Goal: Check status: Check status

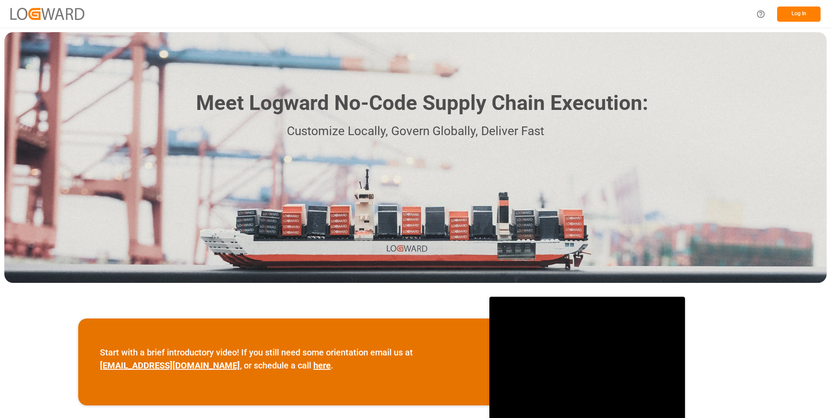
click at [791, 14] on button "Log In" at bounding box center [798, 14] width 43 height 15
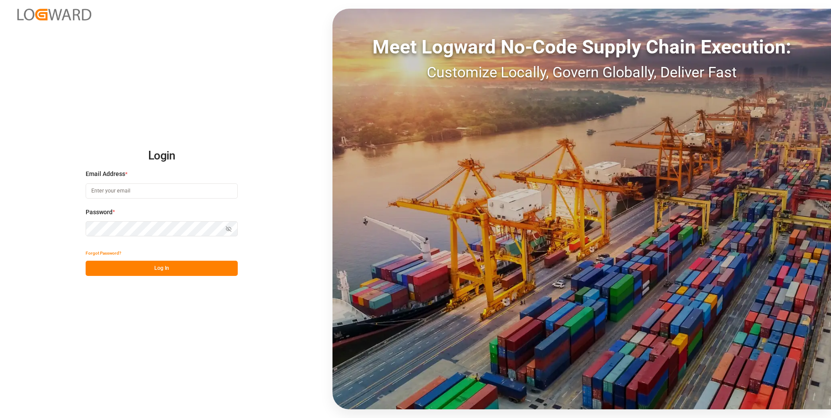
type input "julissa.then@leschaco.com"
click at [149, 267] on button "Log In" at bounding box center [162, 268] width 152 height 15
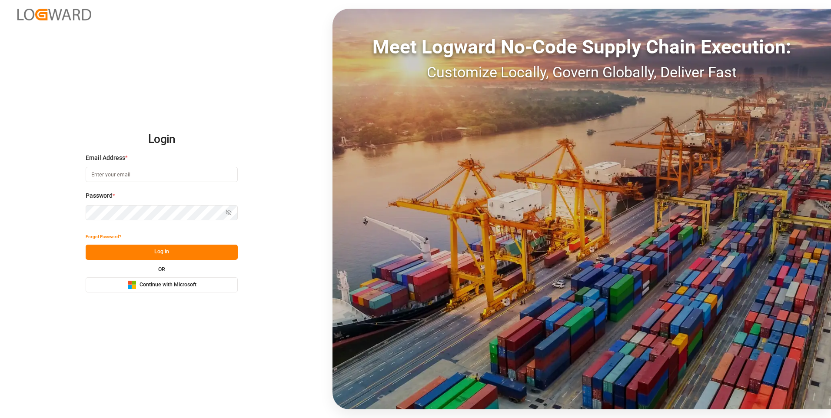
type input "julissa.then@leschaco.com"
click at [161, 257] on button "Log In" at bounding box center [162, 252] width 152 height 15
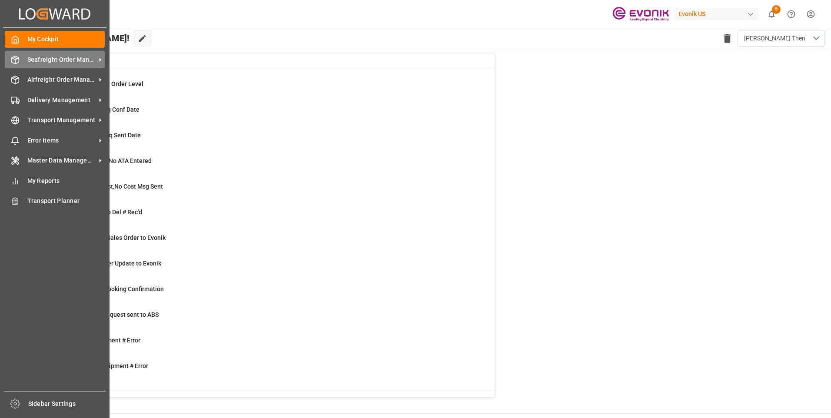
click at [11, 54] on div "Seafreight Order Management Seafreight Order Management" at bounding box center [55, 59] width 100 height 17
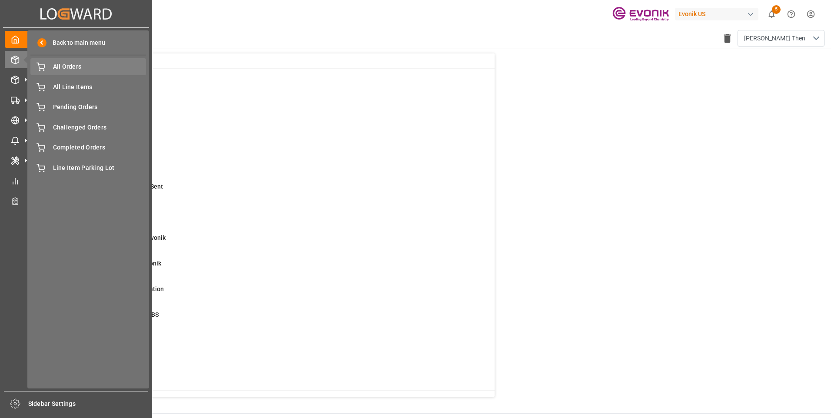
click at [74, 64] on span "All Orders" at bounding box center [99, 66] width 93 height 9
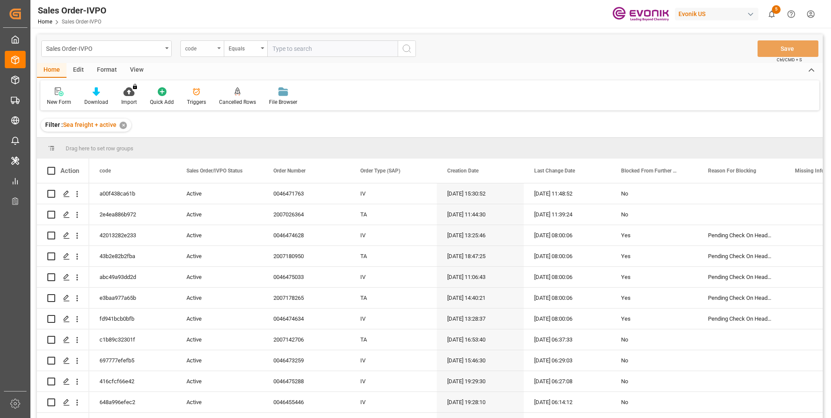
click at [212, 50] on div "code" at bounding box center [200, 48] width 30 height 10
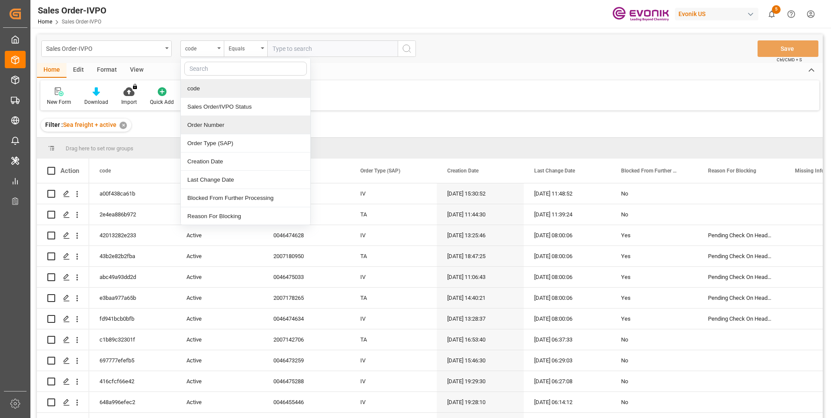
click at [210, 122] on div "Order Number" at bounding box center [245, 125] width 129 height 18
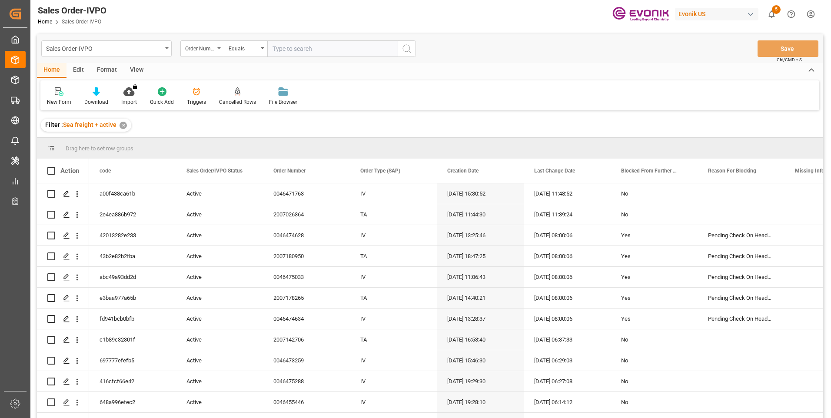
click at [312, 51] on input "text" at bounding box center [332, 48] width 130 height 17
paste input "46476187"
click at [274, 49] on input "46476187" at bounding box center [332, 48] width 130 height 17
type input "0046476187"
click at [408, 50] on icon "search button" at bounding box center [407, 48] width 10 height 10
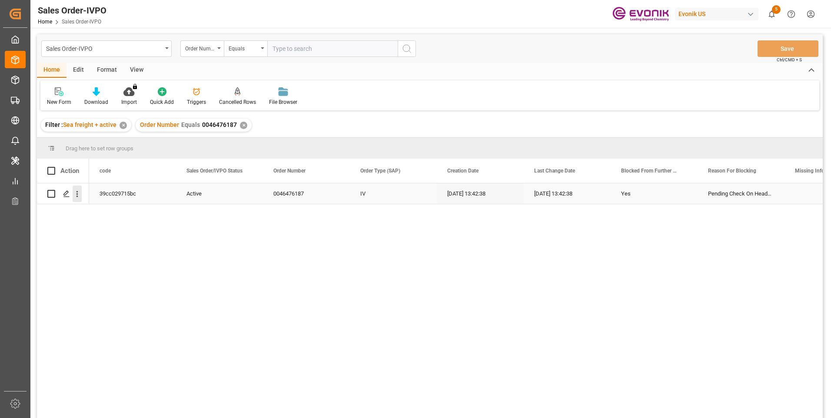
click at [75, 199] on icon "open menu" at bounding box center [77, 193] width 9 height 9
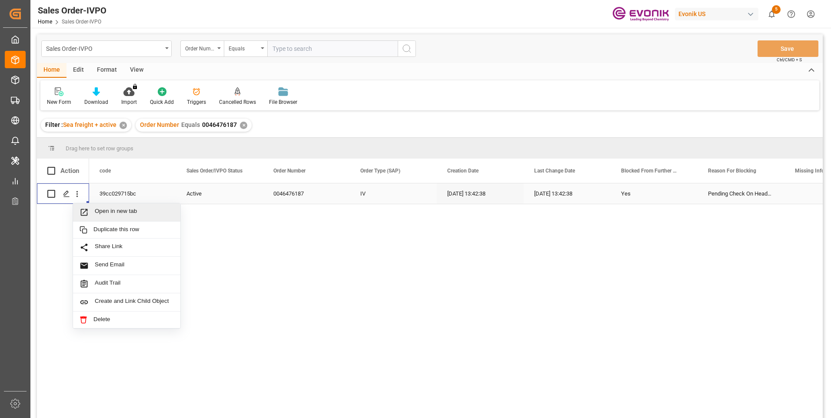
click at [105, 211] on span "Open in new tab" at bounding box center [134, 212] width 79 height 9
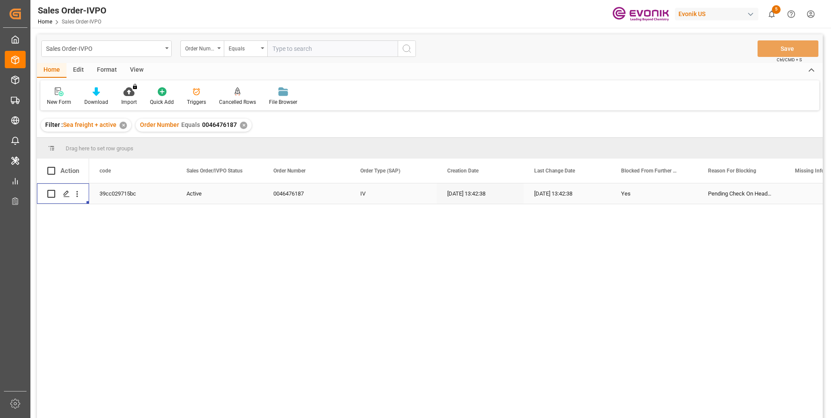
click at [312, 48] on input "text" at bounding box center [332, 48] width 130 height 17
paste input "46476188"
click at [272, 47] on input "46476188" at bounding box center [332, 48] width 130 height 17
type input "0046476188"
click at [408, 49] on icon "search button" at bounding box center [407, 48] width 10 height 10
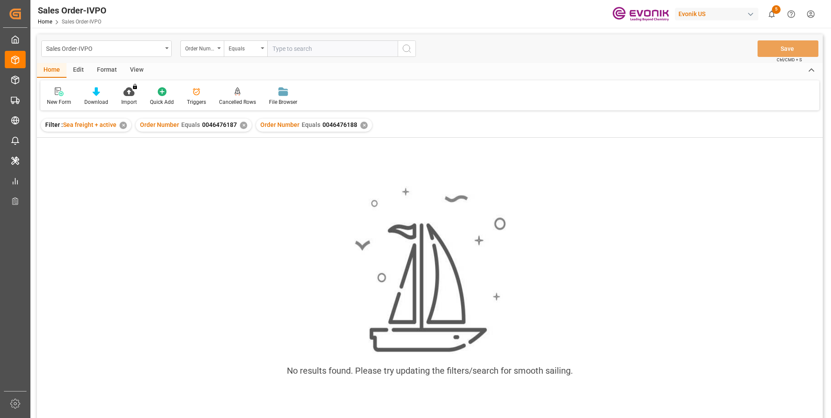
click at [243, 126] on div "✕" at bounding box center [243, 125] width 7 height 7
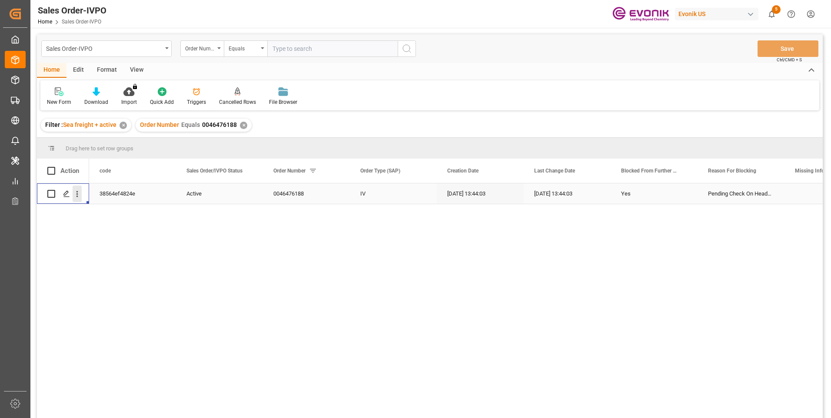
click at [77, 194] on icon "open menu" at bounding box center [77, 194] width 2 height 6
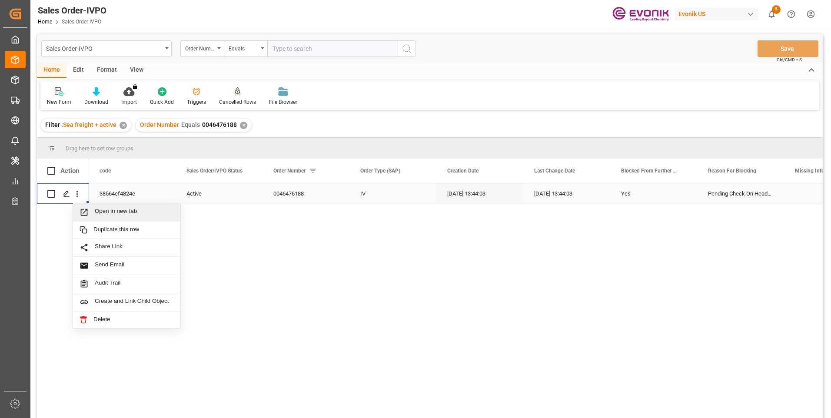
click at [130, 210] on span "Open in new tab" at bounding box center [134, 212] width 79 height 9
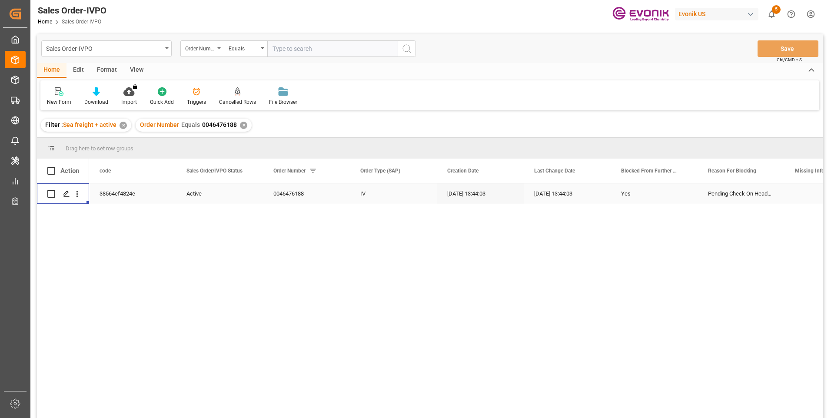
click at [285, 46] on input "text" at bounding box center [332, 48] width 130 height 17
paste input "46476190"
type input "0046476190"
click at [408, 48] on icon "search button" at bounding box center [407, 48] width 10 height 10
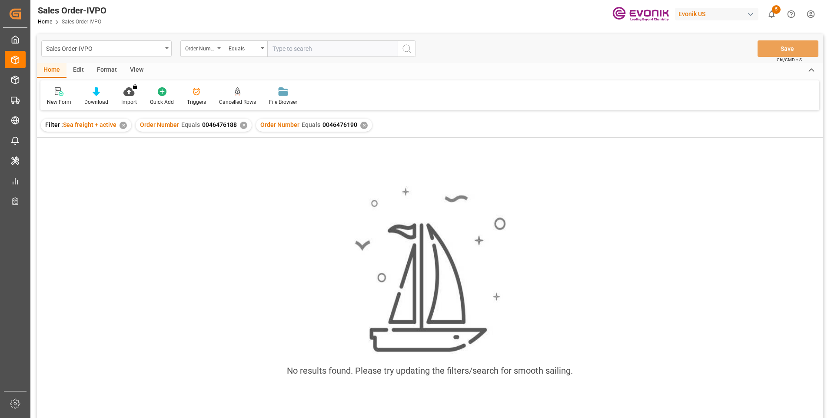
click at [242, 126] on div "✕" at bounding box center [243, 125] width 7 height 7
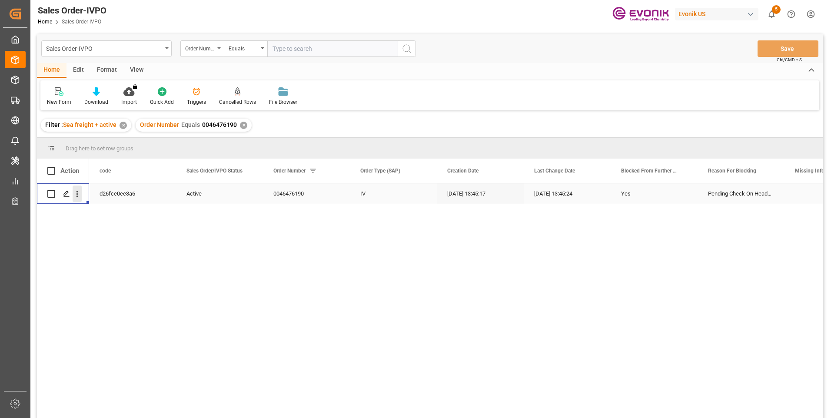
click at [76, 195] on icon "open menu" at bounding box center [77, 193] width 9 height 9
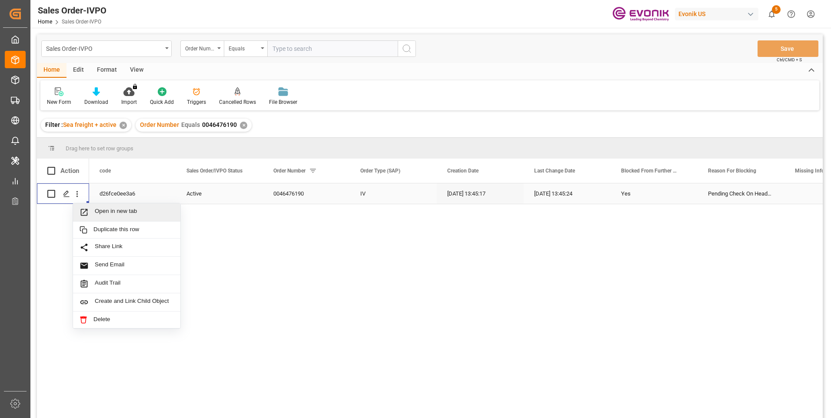
click at [103, 214] on span "Open in new tab" at bounding box center [134, 212] width 79 height 9
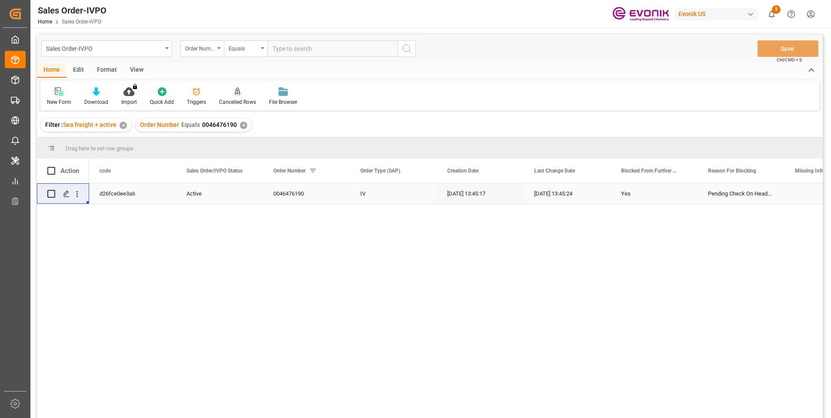
click at [313, 50] on input "text" at bounding box center [332, 48] width 130 height 17
paste input "46476194"
click at [272, 48] on input "46476194" at bounding box center [332, 48] width 130 height 17
type input "0046476194"
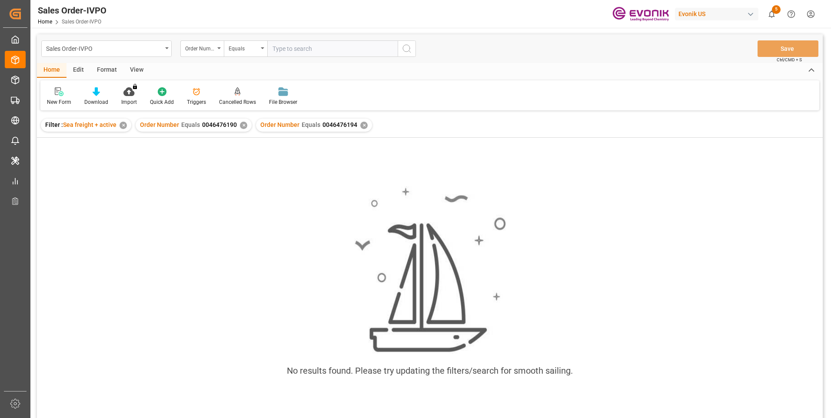
click at [241, 123] on div "✕" at bounding box center [243, 125] width 7 height 7
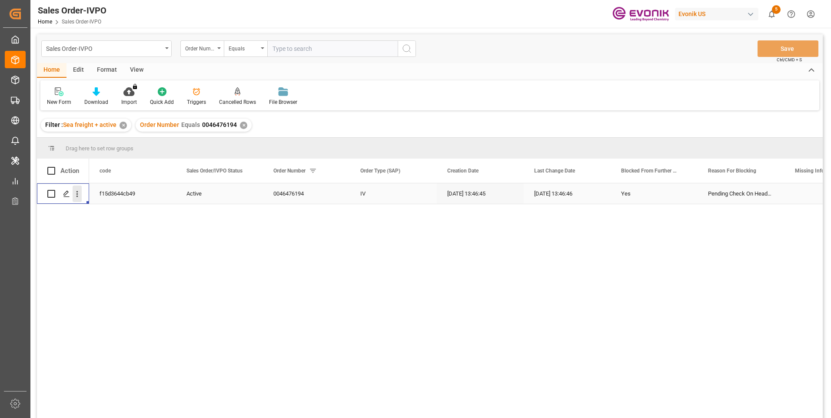
click at [78, 194] on icon "open menu" at bounding box center [77, 194] width 2 height 6
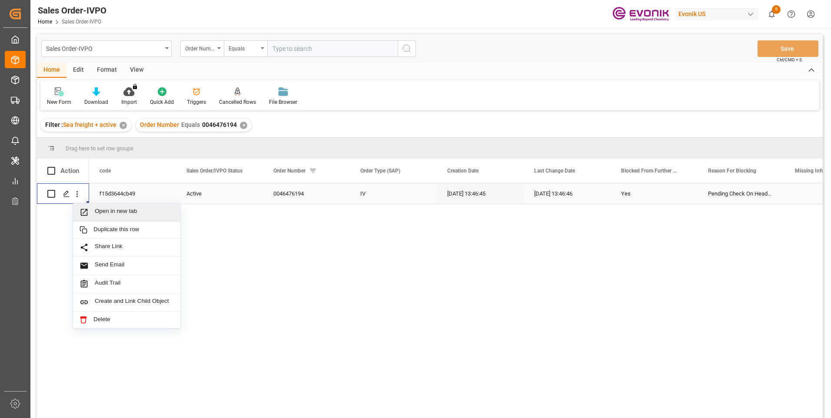
click at [139, 213] on span "Open in new tab" at bounding box center [134, 212] width 79 height 9
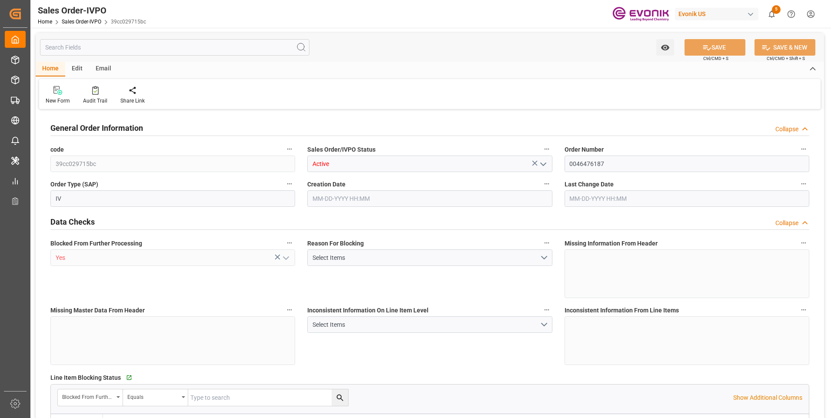
type input "GTPRQ"
type input "0"
type input "3"
type input "58311"
type input "10-06-2025 13:42"
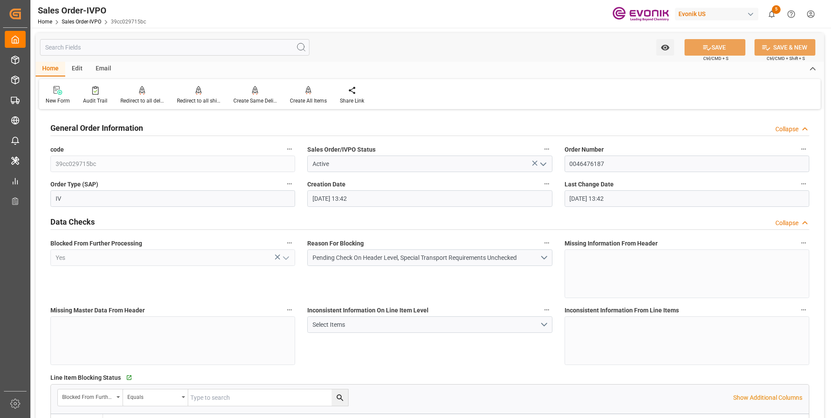
type input "10-06-2025 13:42"
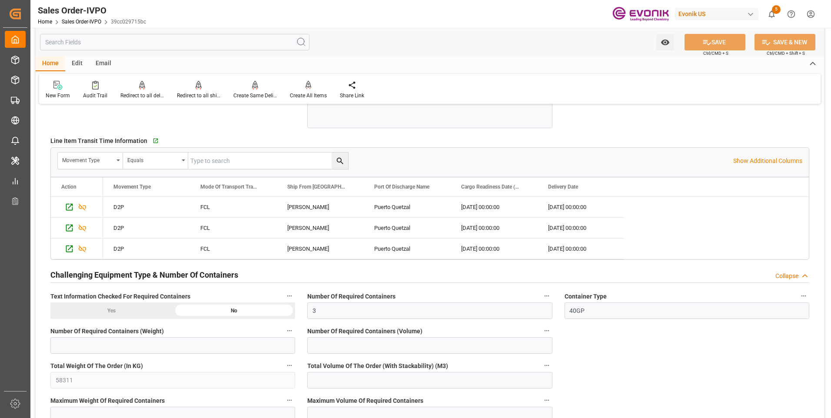
scroll to position [1434, 0]
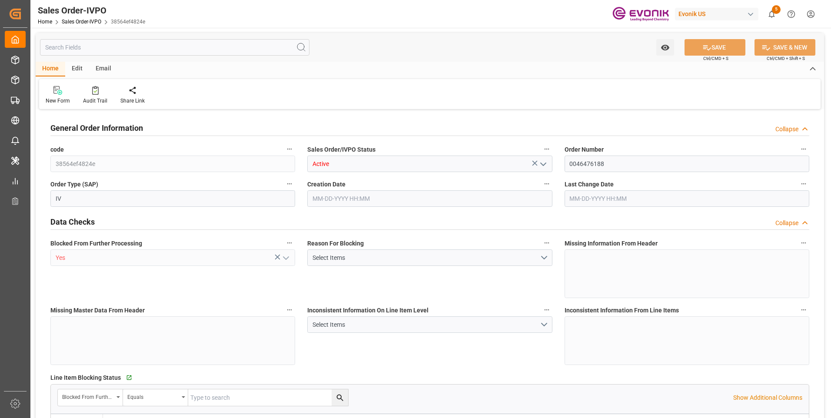
type input "GTPRQ"
type input "0"
type input "3"
type input "58311"
type input "10-06-2025 13:44"
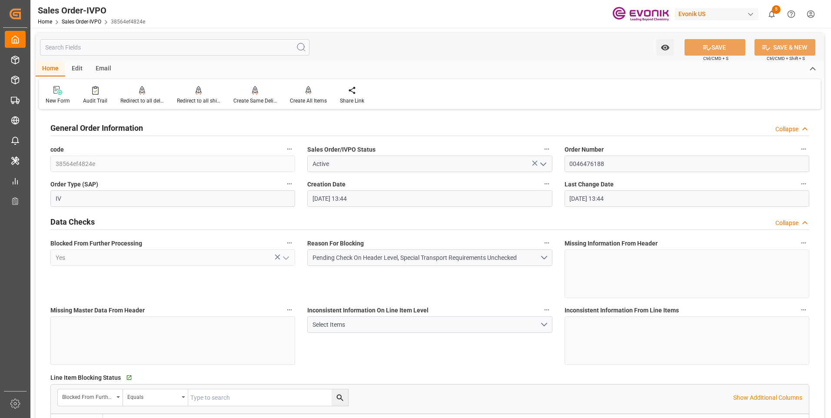
type input "10-06-2025 13:44"
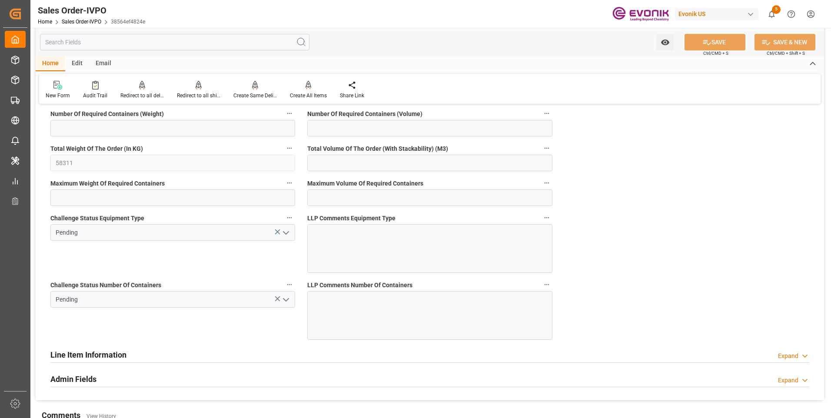
scroll to position [1938, 0]
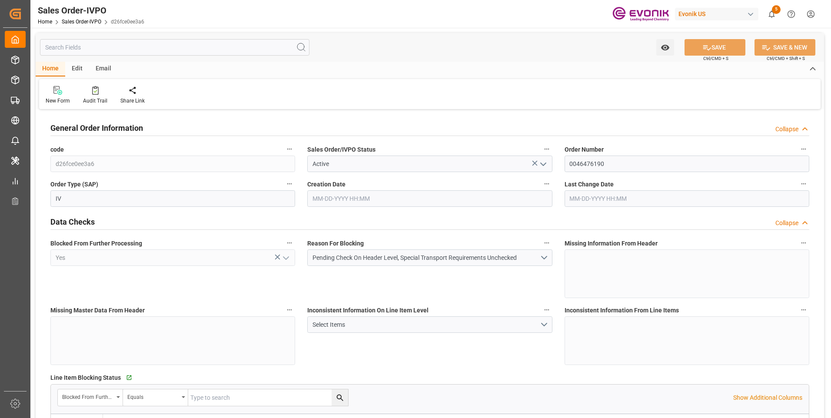
type input "GTPRQ"
type input "0"
type input "2"
type input "38874"
type input "10-06-2025 13:45"
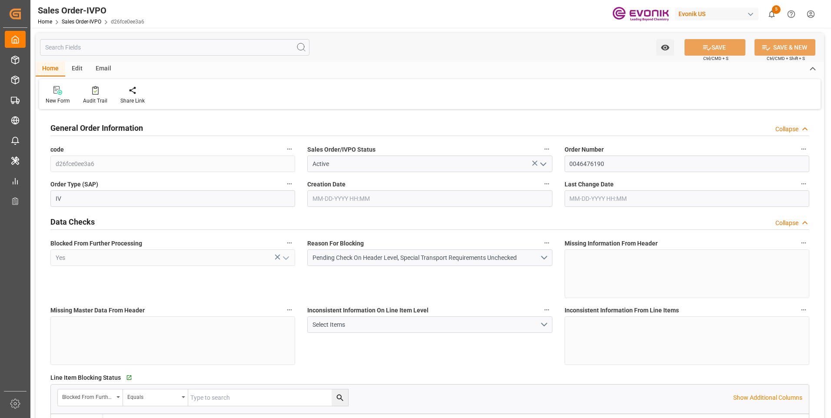
type input "10-06-2025 13:45"
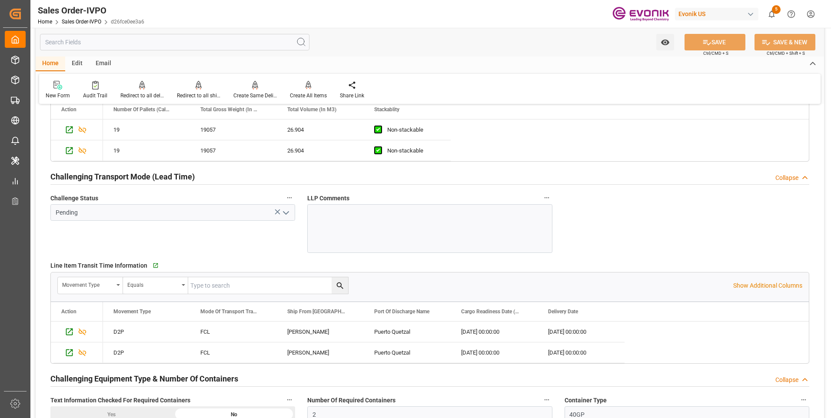
scroll to position [1334, 0]
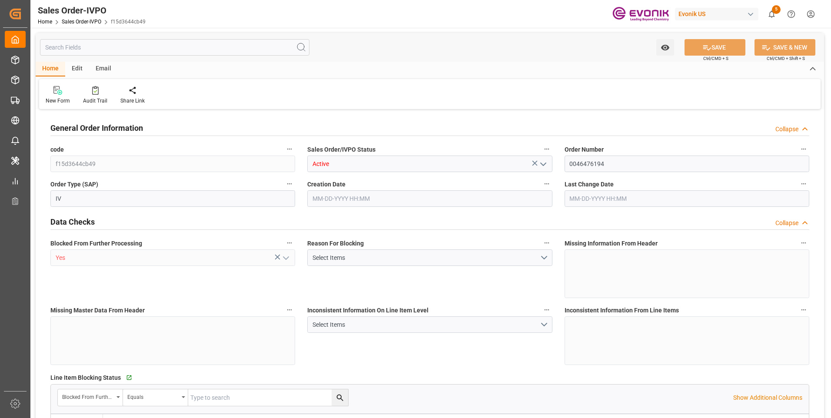
type input "GTPRQ"
type input "0"
type input "2"
type input "39026"
type input "10-06-2025 13:46"
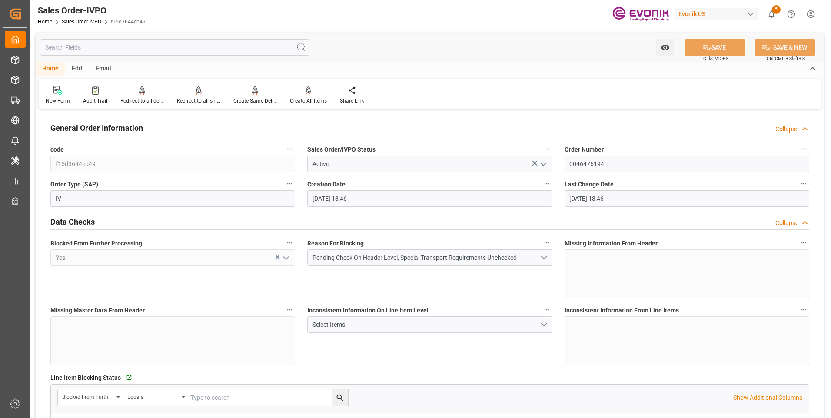
type input "10-06-2025 13:46"
click at [54, 288] on div "Blocked From Further Processing Yes" at bounding box center [172, 267] width 257 height 67
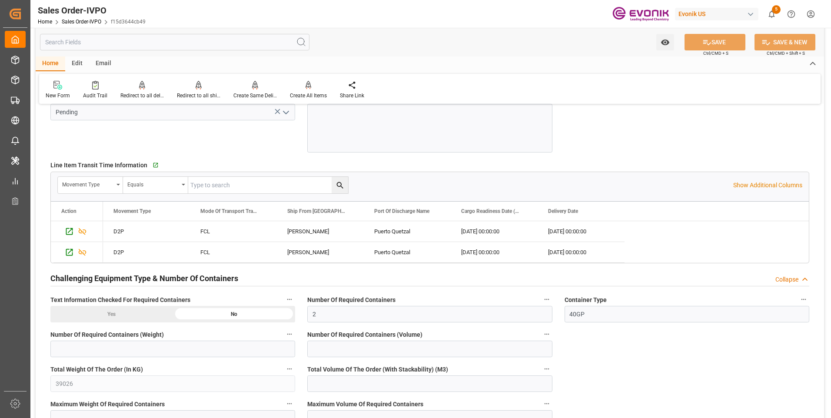
scroll to position [1434, 0]
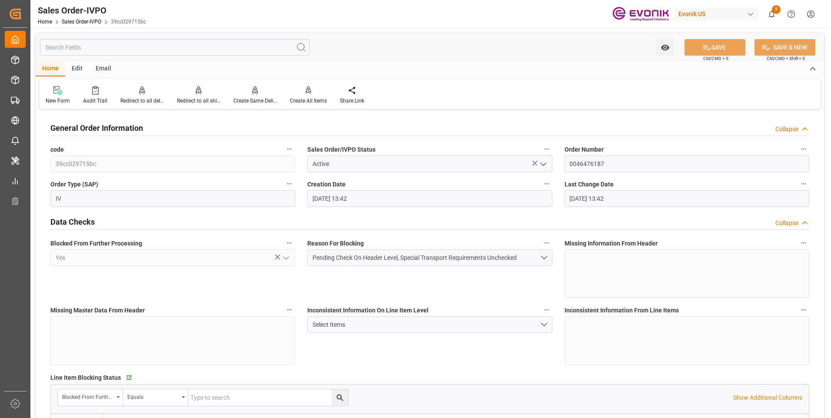
scroll to position [1434, 0]
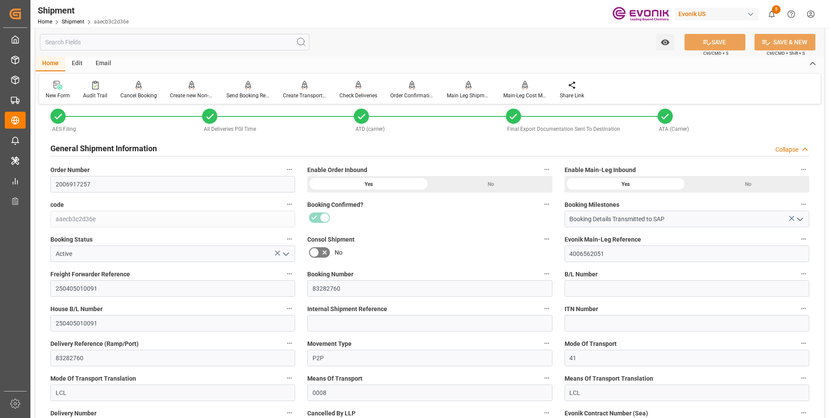
scroll to position [130, 0]
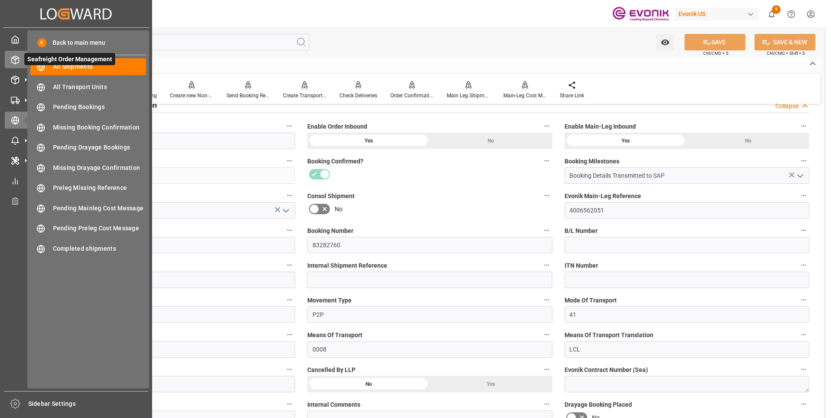
click at [17, 60] on icon at bounding box center [15, 60] width 9 height 9
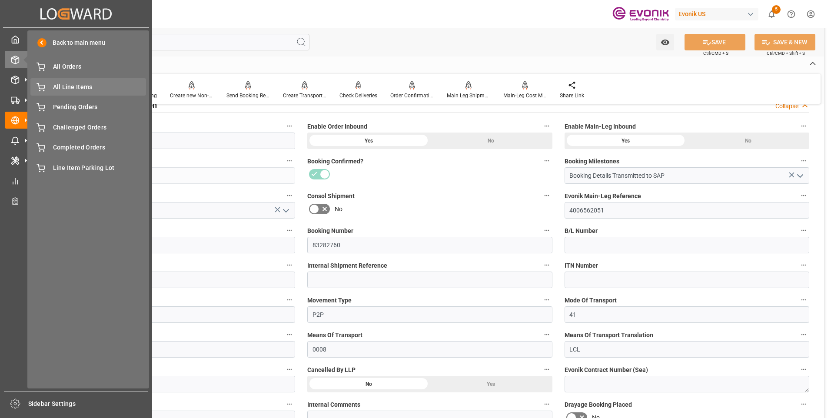
click at [66, 86] on span "All Line Items" at bounding box center [99, 87] width 93 height 9
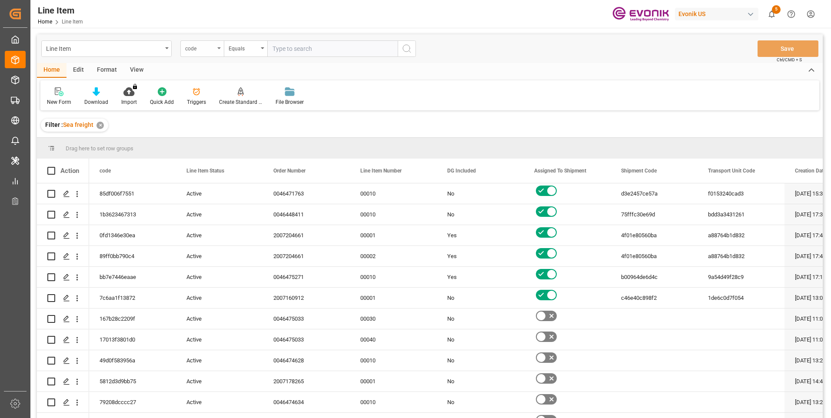
click at [218, 54] on div "code" at bounding box center [201, 48] width 43 height 17
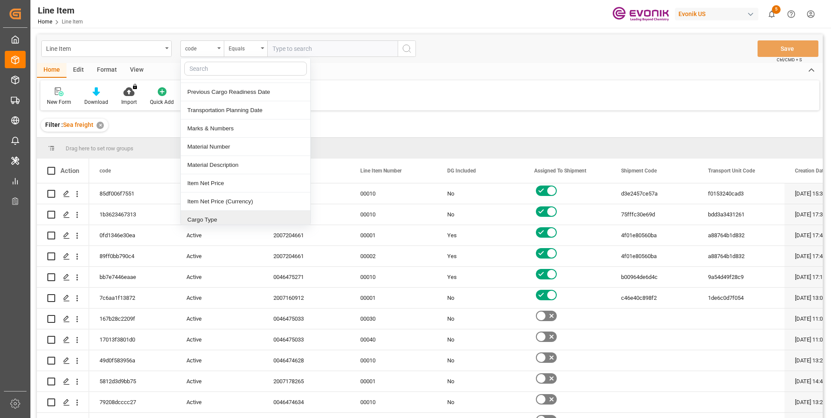
scroll to position [521, 0]
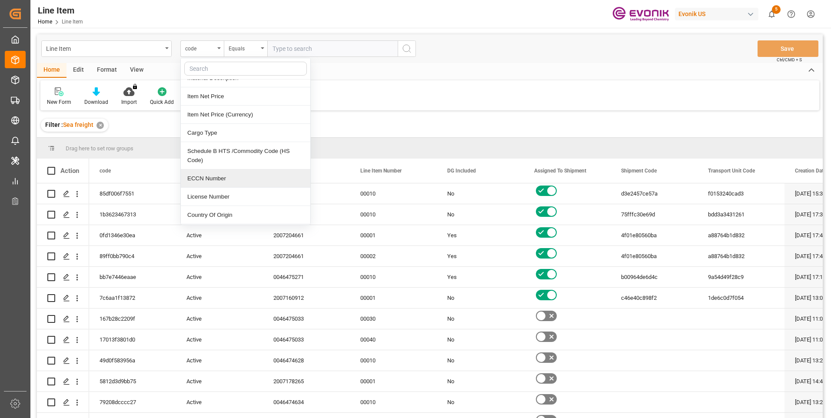
click at [495, 55] on div "Line Item code code Line Item Status Order Number Line Item Number DG Included …" at bounding box center [430, 48] width 786 height 29
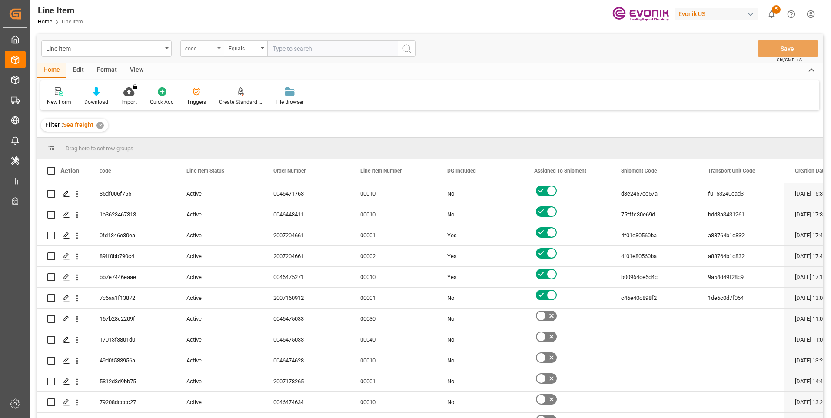
click at [210, 46] on div "code" at bounding box center [200, 48] width 30 height 10
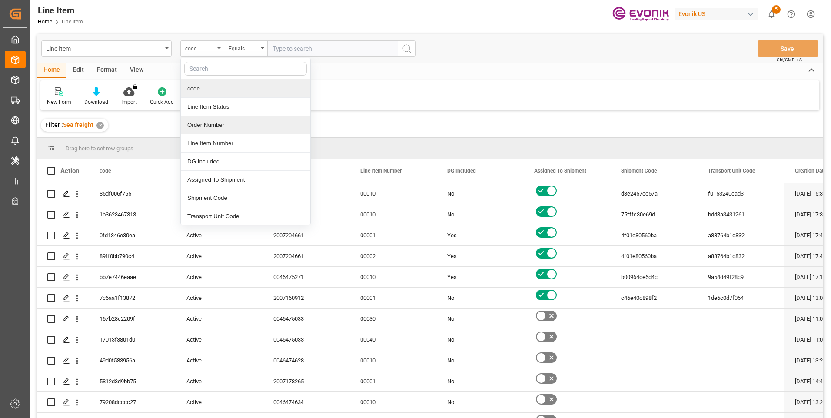
click at [216, 124] on div "Order Number" at bounding box center [245, 125] width 129 height 18
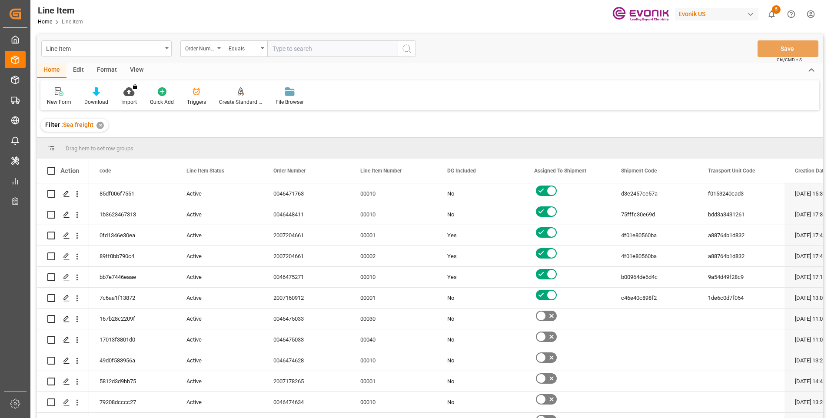
click at [310, 52] on input "text" at bounding box center [332, 48] width 130 height 17
paste input "0046464468"
type input "0046464468"
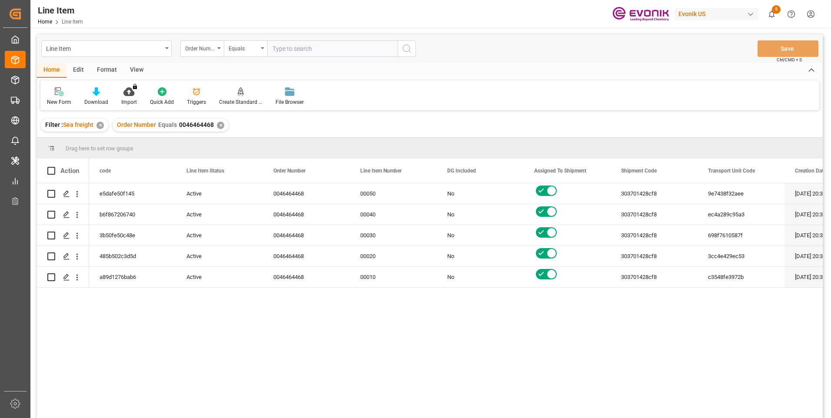
click at [130, 70] on div "View" at bounding box center [136, 70] width 27 height 15
click at [98, 103] on div "Standard Templates" at bounding box center [98, 102] width 43 height 8
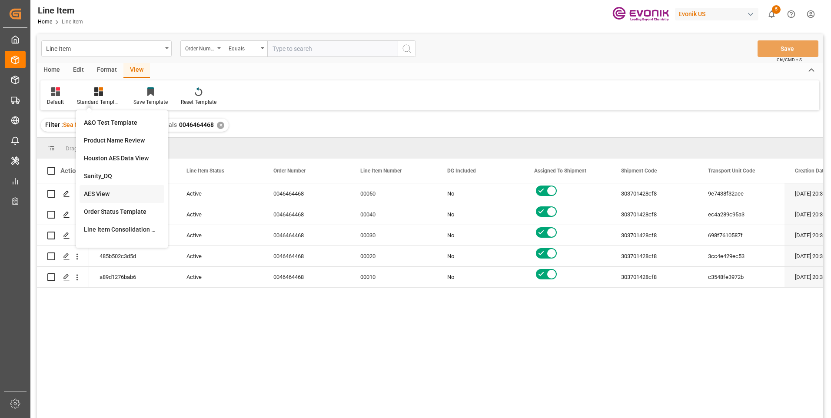
click at [93, 192] on div "AES View" at bounding box center [122, 193] width 76 height 9
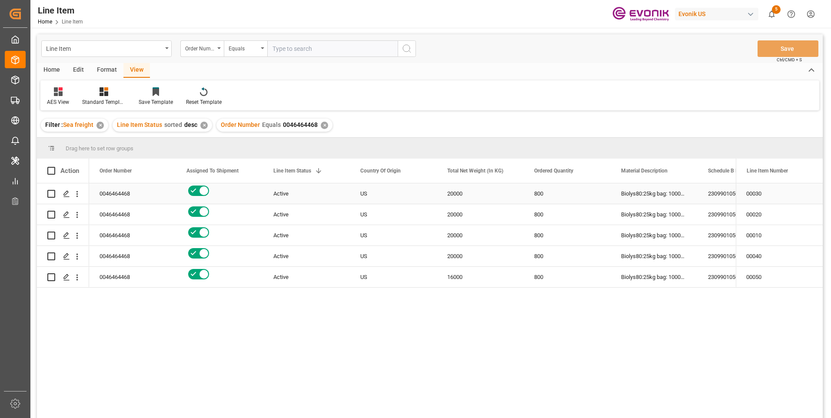
click at [720, 190] on div "2309901050" at bounding box center [740, 193] width 87 height 20
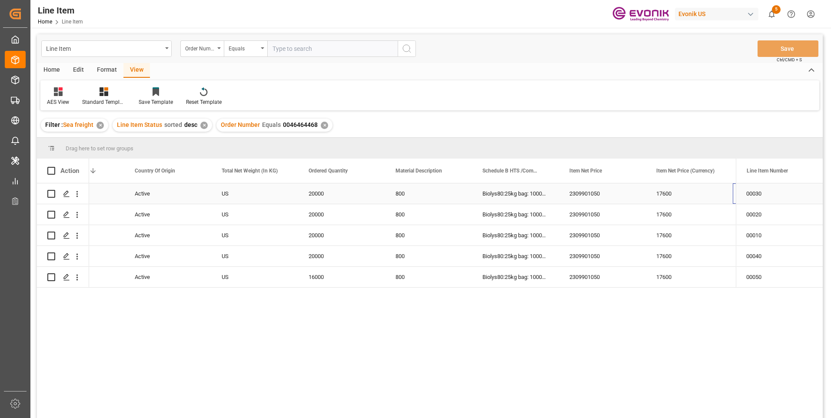
scroll to position [0, 226]
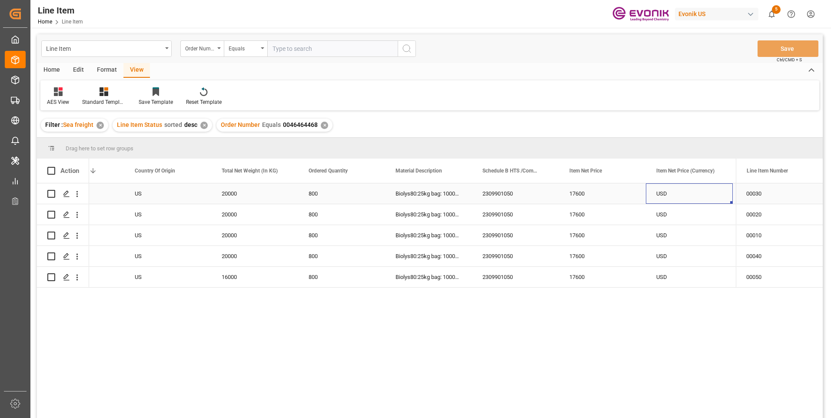
click at [490, 188] on div "2309901050" at bounding box center [515, 193] width 87 height 20
click at [585, 194] on div "17600" at bounding box center [602, 193] width 87 height 20
click at [245, 192] on div "20000" at bounding box center [254, 193] width 87 height 20
click at [577, 189] on div "17600" at bounding box center [602, 193] width 87 height 20
click at [228, 192] on div "20000" at bounding box center [254, 193] width 87 height 20
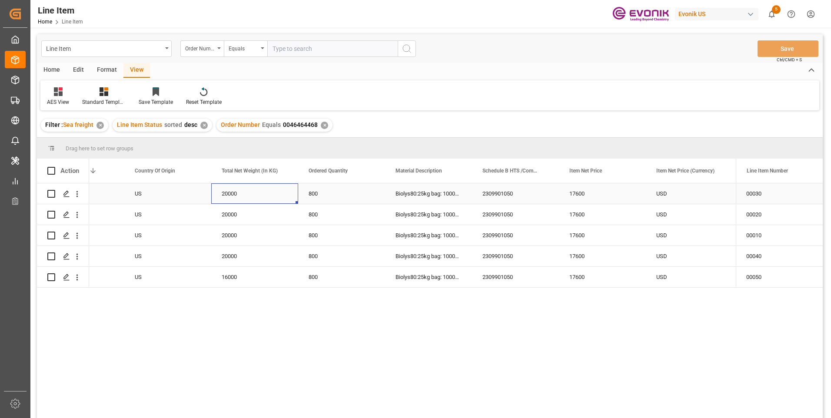
click at [572, 193] on div "17600" at bounding box center [602, 193] width 87 height 20
click at [301, 127] on span "0046464468" at bounding box center [300, 124] width 35 height 7
click at [578, 195] on div "17600" at bounding box center [602, 193] width 87 height 20
click at [667, 194] on div "USD" at bounding box center [689, 193] width 87 height 20
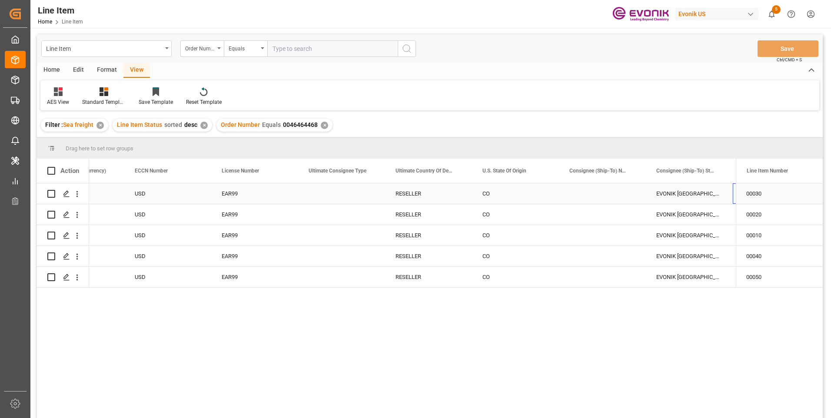
scroll to position [0, 834]
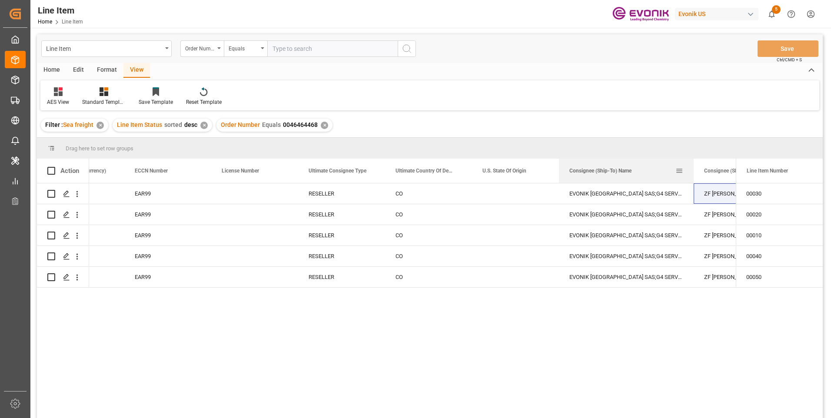
drag, startPoint x: 645, startPoint y: 165, endPoint x: 693, endPoint y: 167, distance: 47.8
click at [693, 167] on div at bounding box center [693, 171] width 3 height 24
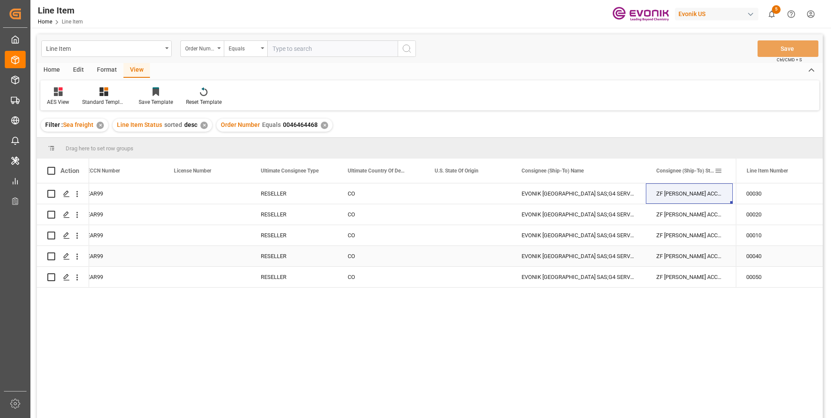
scroll to position [0, 1055]
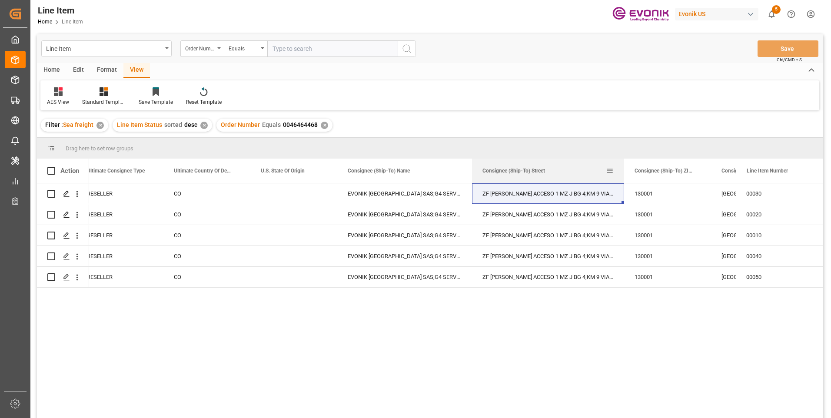
drag, startPoint x: 557, startPoint y: 168, endPoint x: 610, endPoint y: 176, distance: 53.1
click at [622, 176] on div at bounding box center [623, 171] width 3 height 24
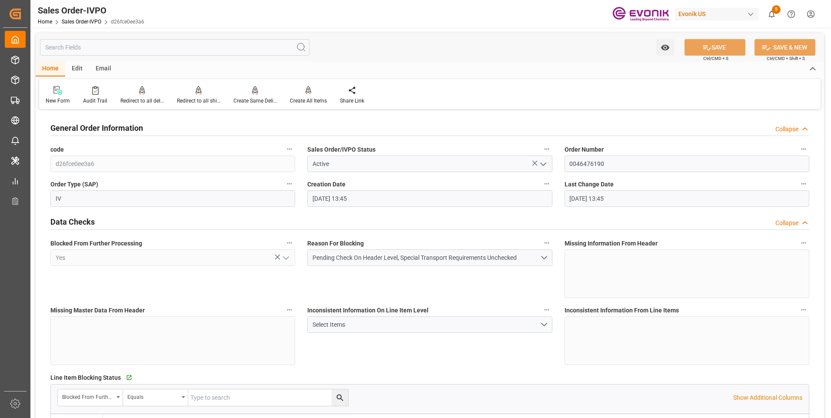
scroll to position [1334, 0]
